Goal: Submit feedback/report problem

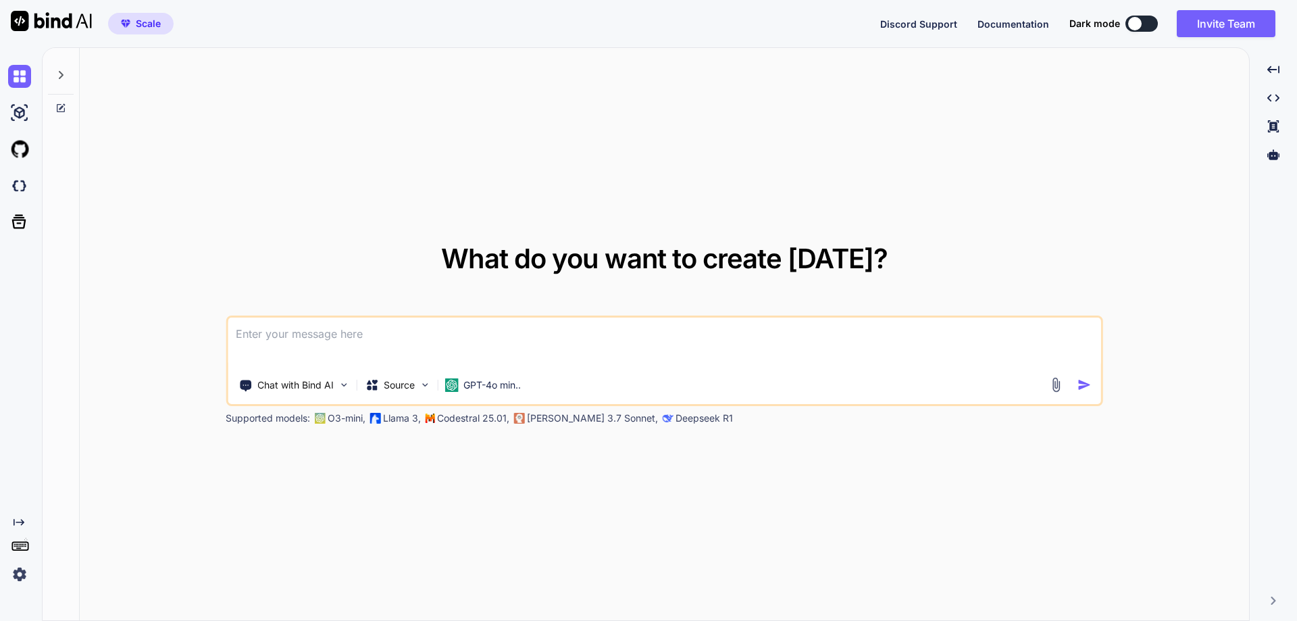
click at [627, 178] on div "What do you want to create today? Chat with Bind AI Source GPT-4o min.. Support…" at bounding box center [664, 334] width 1169 height 573
click at [395, 392] on div "Source" at bounding box center [397, 384] width 76 height 27
type textarea "x"
